Goal: Information Seeking & Learning: Learn about a topic

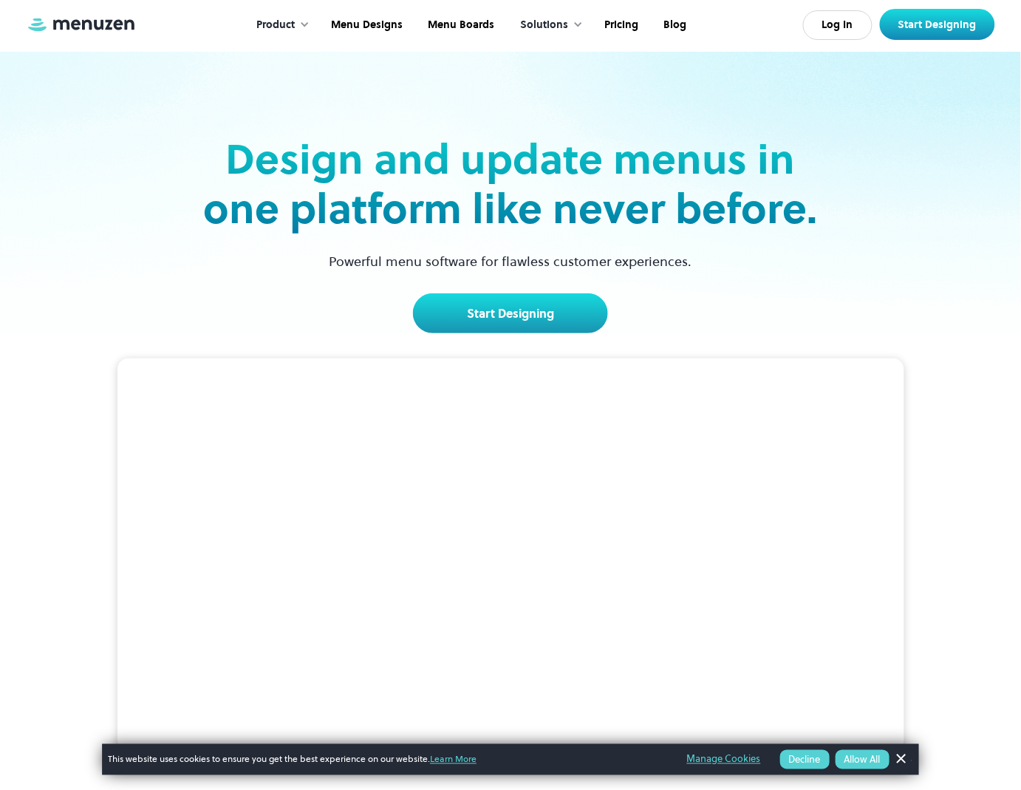
click at [948, 316] on div "Design and update menus in one platform like never before. Powerful menu softwa…" at bounding box center [510, 193] width 961 height 282
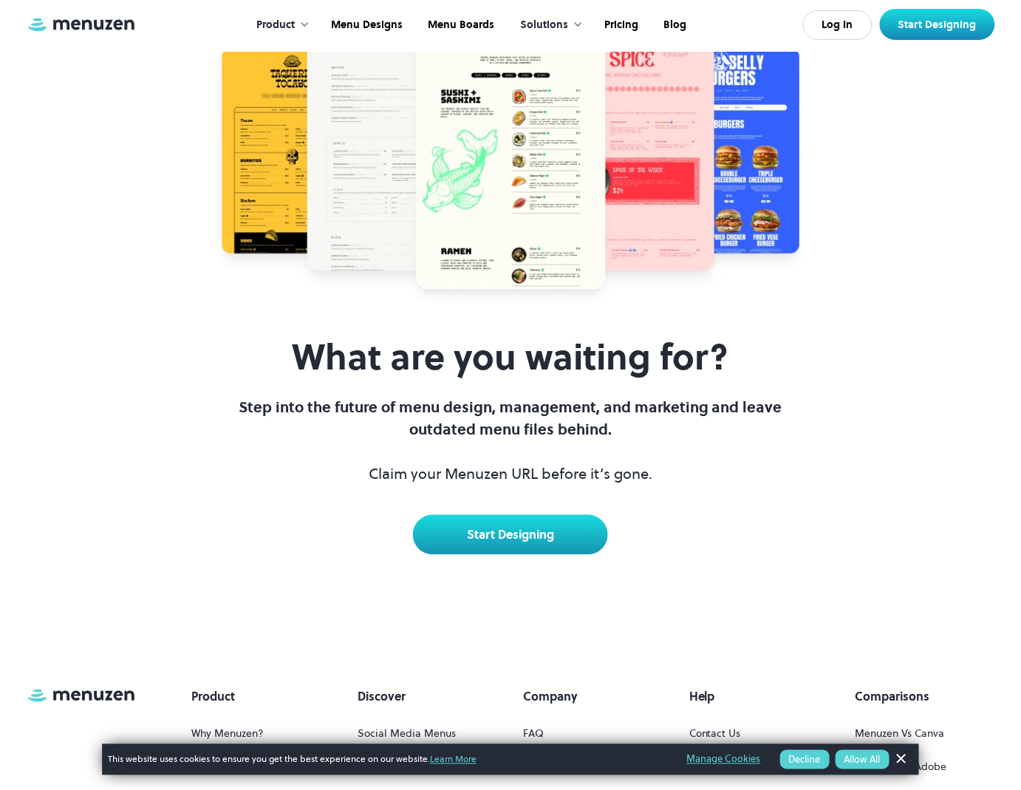
scroll to position [6703, 0]
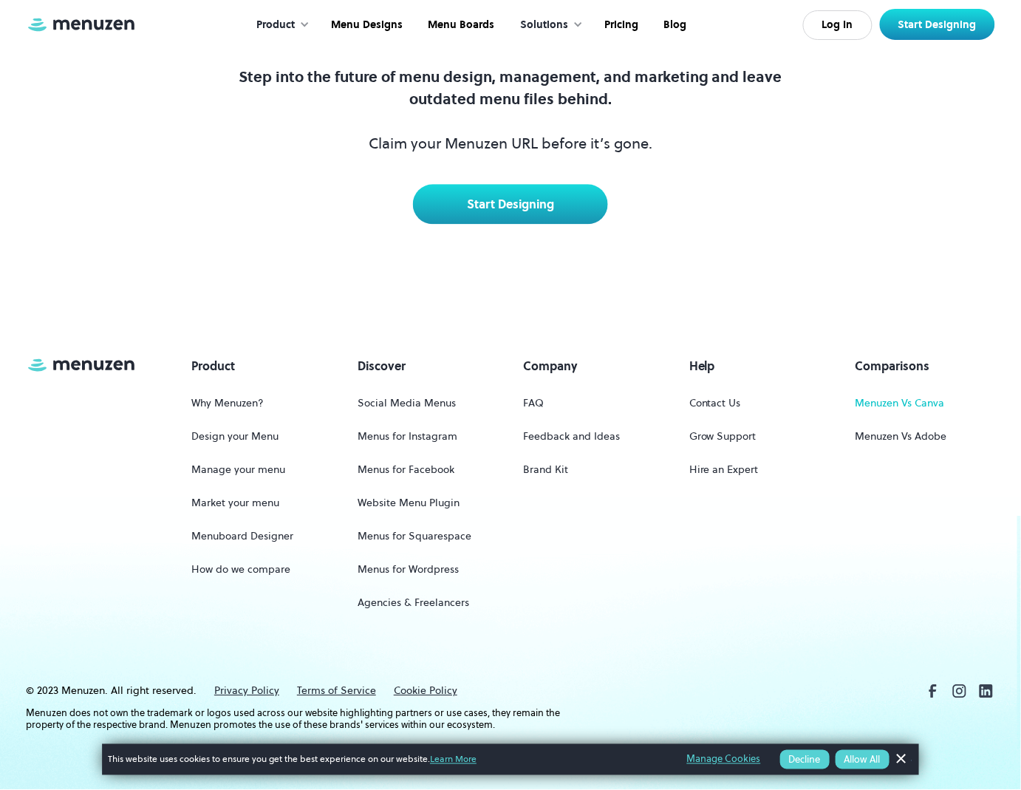
click at [916, 403] on link "Menuzen Vs Canva" at bounding box center [900, 402] width 89 height 27
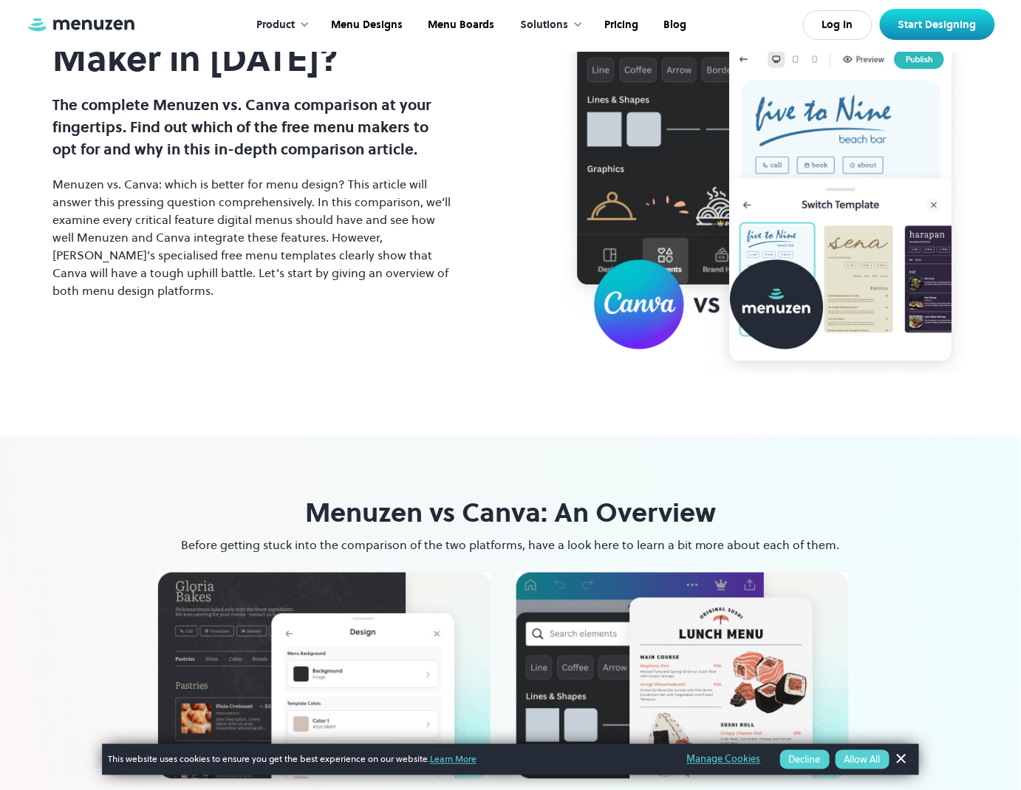
scroll to position [413, 0]
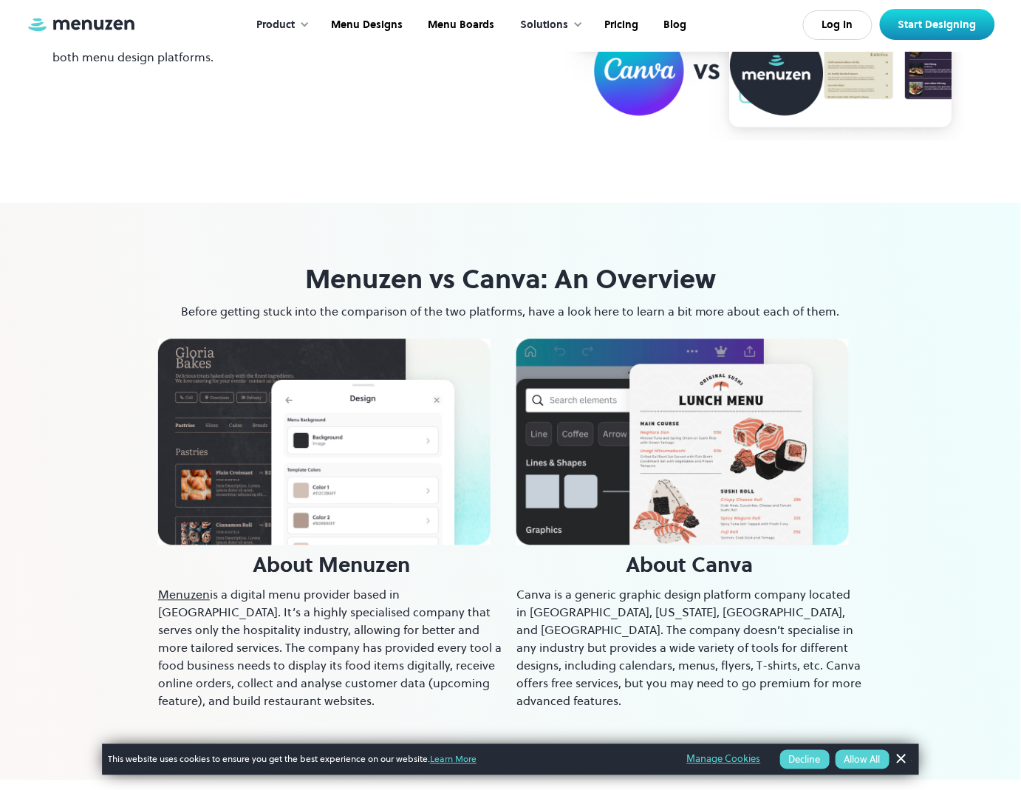
click at [876, 762] on button "Allow All" at bounding box center [863, 759] width 54 height 19
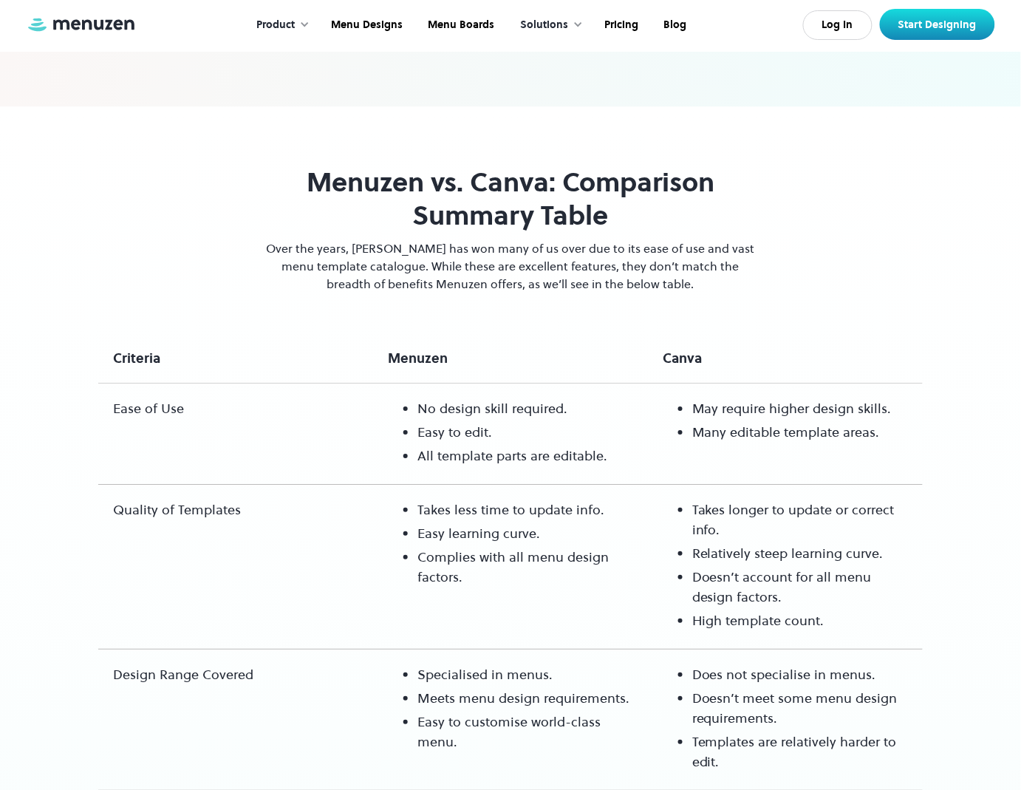
scroll to position [1092, 0]
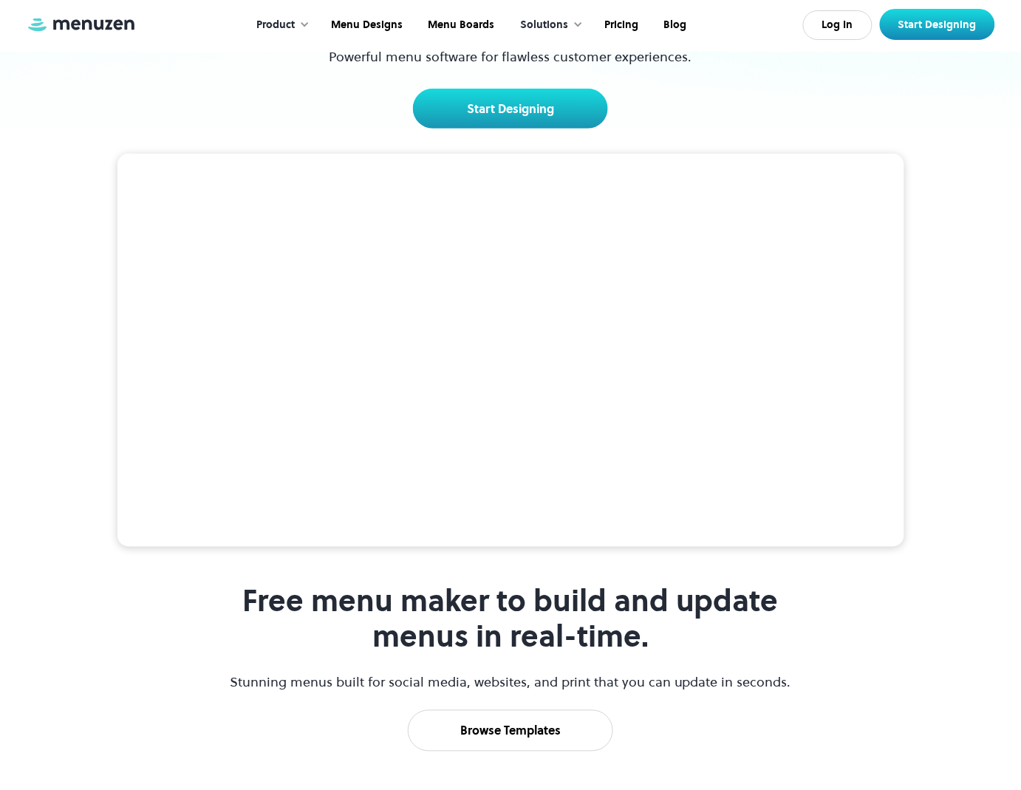
scroll to position [182, 0]
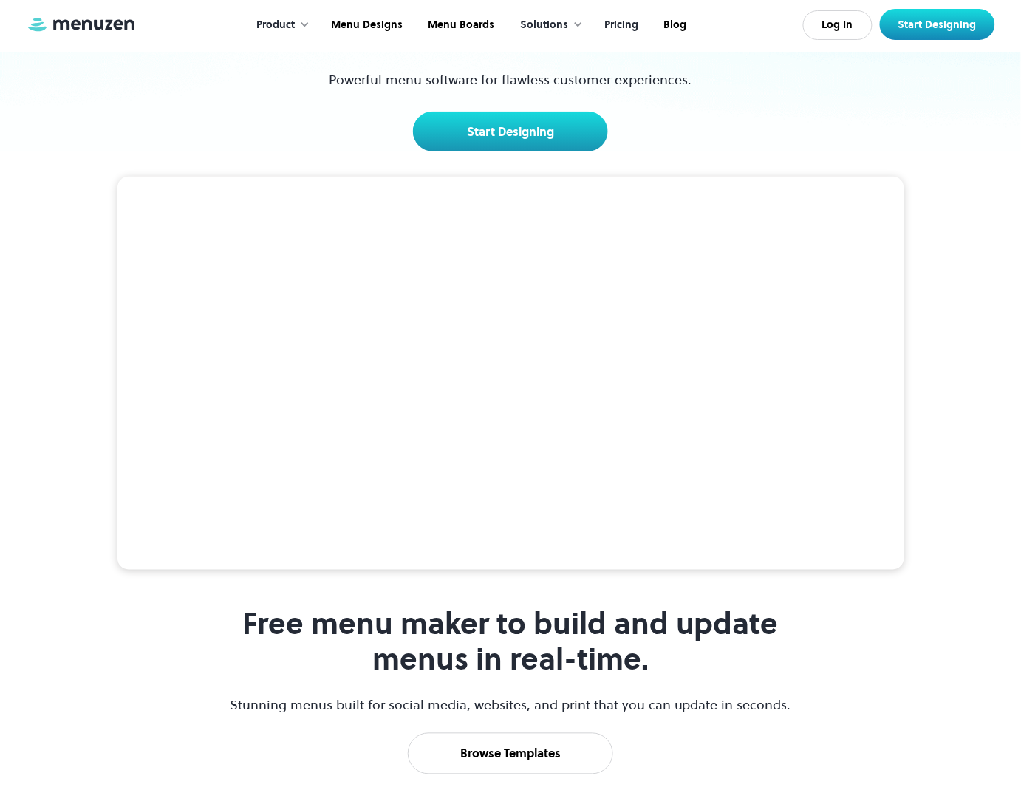
click at [627, 24] on link "Pricing" at bounding box center [620, 25] width 59 height 46
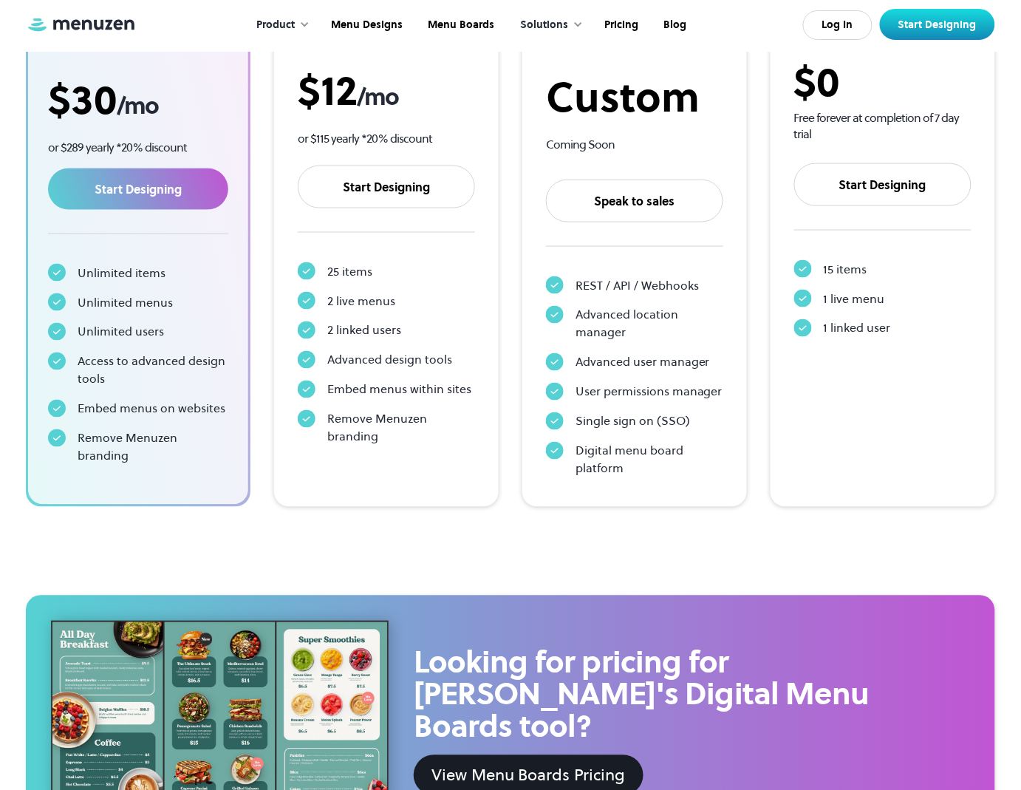
scroll to position [975, 0]
